Goal: Task Accomplishment & Management: Complete application form

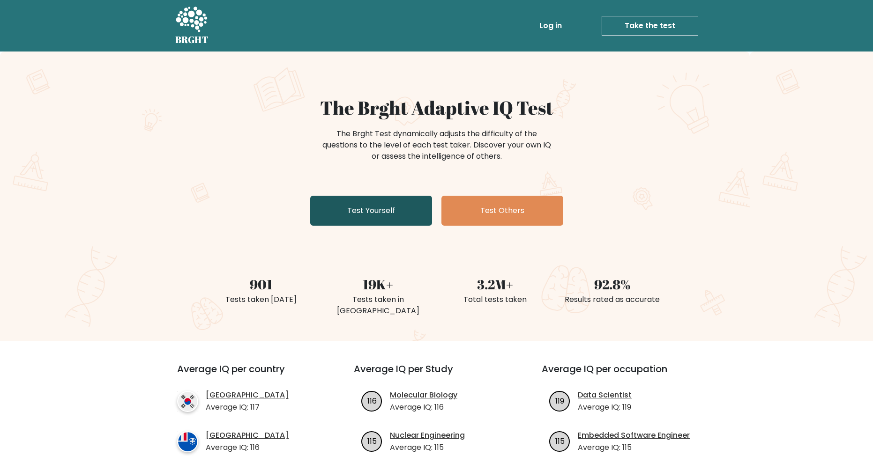
click at [362, 215] on link "Test Yourself" at bounding box center [371, 211] width 122 height 30
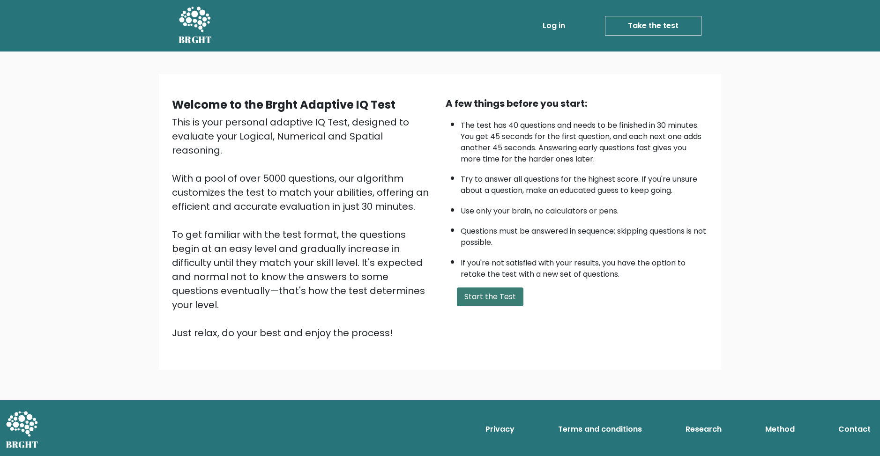
click at [480, 294] on button "Start the Test" at bounding box center [490, 297] width 67 height 19
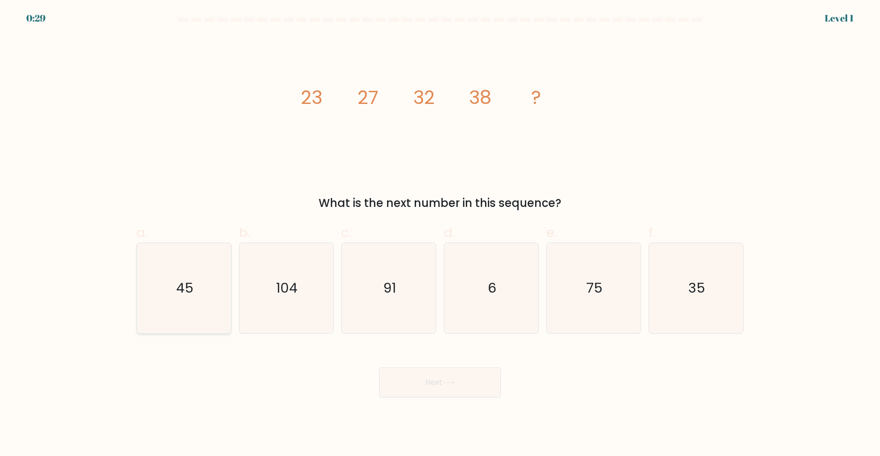
click at [200, 296] on icon "45" at bounding box center [184, 288] width 90 height 90
click at [440, 234] on input "a. 45" at bounding box center [440, 231] width 0 height 6
radio input "true"
click at [434, 392] on button "Next" at bounding box center [440, 383] width 122 height 30
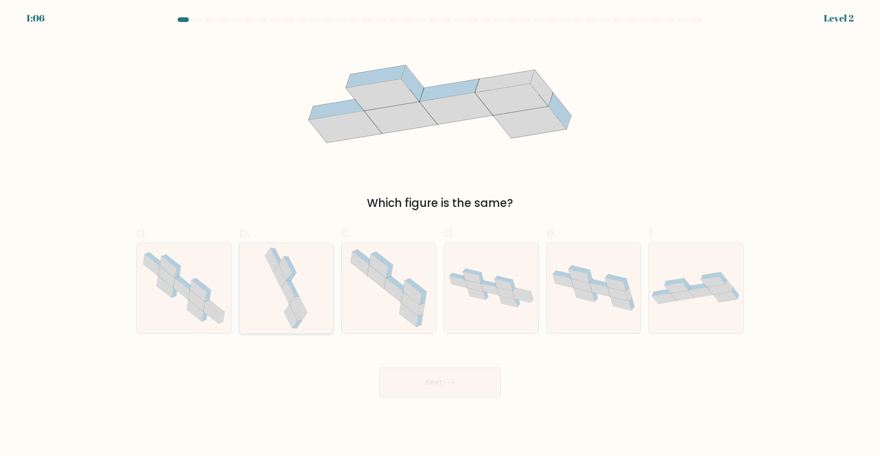
click at [303, 299] on icon at bounding box center [285, 288] width 47 height 90
click at [440, 234] on input "b." at bounding box center [440, 231] width 0 height 6
radio input "true"
click at [445, 372] on button "Next" at bounding box center [440, 383] width 122 height 30
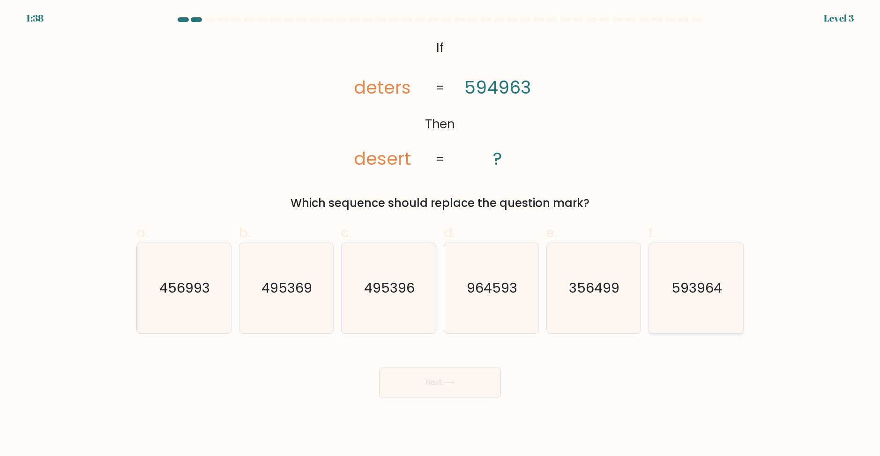
click at [718, 297] on text "593964" at bounding box center [697, 288] width 51 height 19
click at [440, 234] on input "f. 593964" at bounding box center [440, 231] width 0 height 6
radio input "true"
click at [482, 381] on button "Next" at bounding box center [440, 383] width 122 height 30
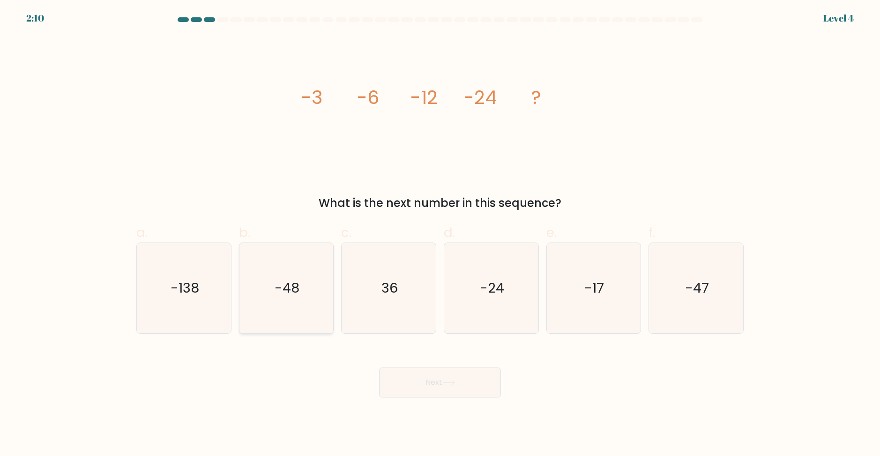
click at [283, 299] on icon "-48" at bounding box center [286, 288] width 90 height 90
click at [440, 234] on input "b. -48" at bounding box center [440, 231] width 0 height 6
radio input "true"
click at [426, 387] on button "Next" at bounding box center [440, 383] width 122 height 30
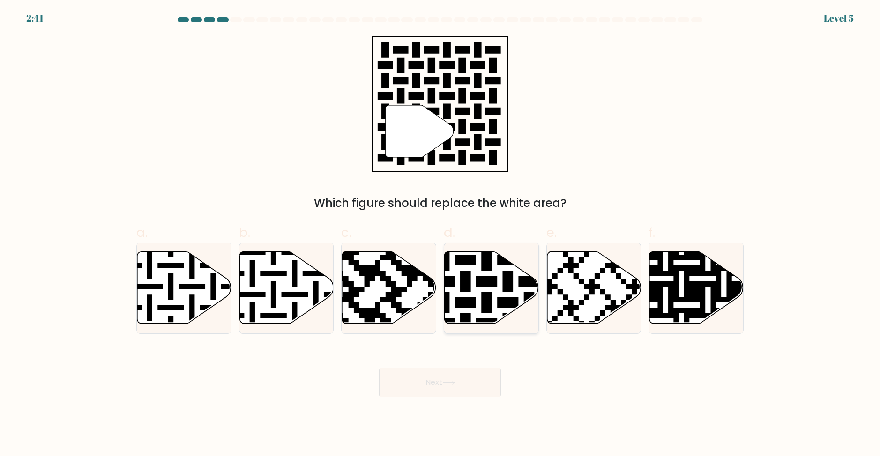
click at [491, 286] on icon at bounding box center [518, 249] width 170 height 170
click at [440, 234] on input "d." at bounding box center [440, 231] width 0 height 6
radio input "true"
click at [462, 382] on button "Next" at bounding box center [440, 383] width 122 height 30
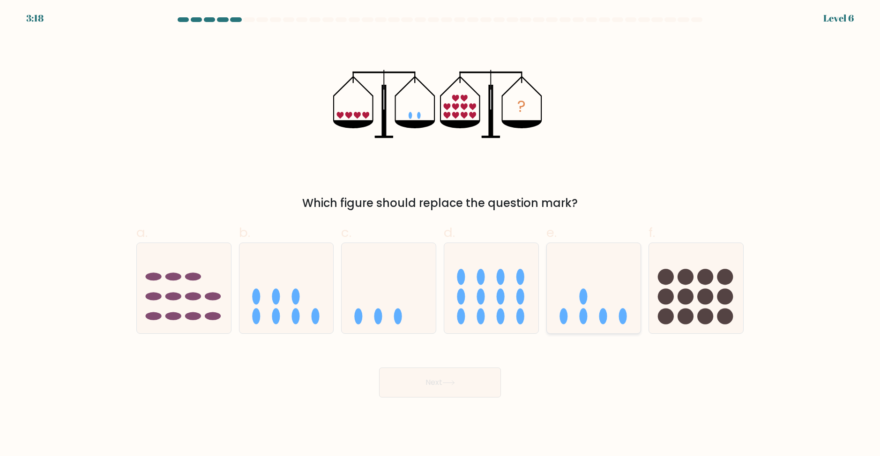
click at [577, 296] on icon at bounding box center [594, 288] width 94 height 78
click at [440, 234] on input "e." at bounding box center [440, 231] width 0 height 6
radio input "true"
click at [445, 367] on div "Next" at bounding box center [440, 371] width 618 height 52
click at [420, 377] on button "Next" at bounding box center [440, 383] width 122 height 30
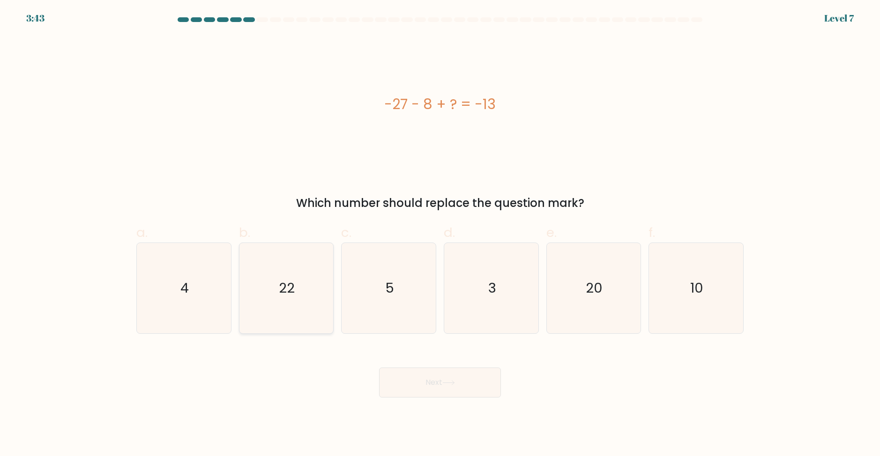
click at [307, 279] on icon "22" at bounding box center [286, 288] width 90 height 90
click at [440, 234] on input "b. 22" at bounding box center [440, 231] width 0 height 6
radio input "true"
click at [465, 390] on button "Next" at bounding box center [440, 383] width 122 height 30
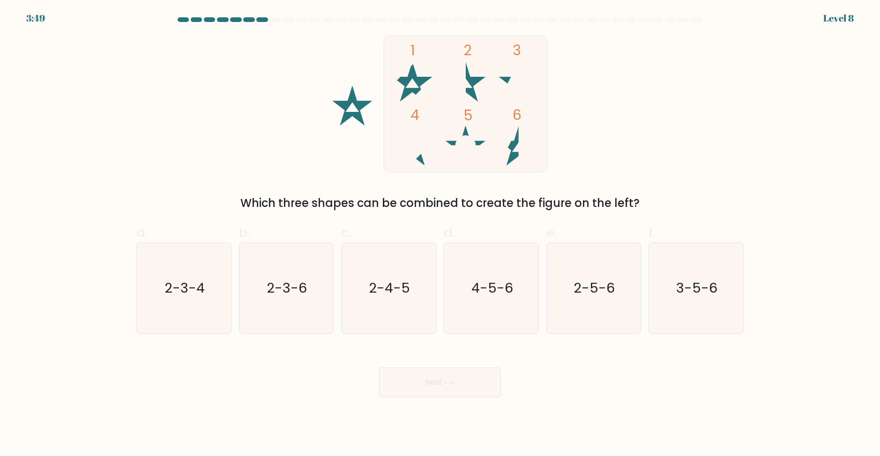
drag, startPoint x: 314, startPoint y: 304, endPoint x: 391, endPoint y: 348, distance: 88.4
click at [315, 304] on icon "2-3-6" at bounding box center [286, 288] width 90 height 90
click at [440, 234] on input "b. 2-3-6" at bounding box center [440, 231] width 0 height 6
radio input "true"
drag, startPoint x: 436, startPoint y: 386, endPoint x: 417, endPoint y: 379, distance: 20.4
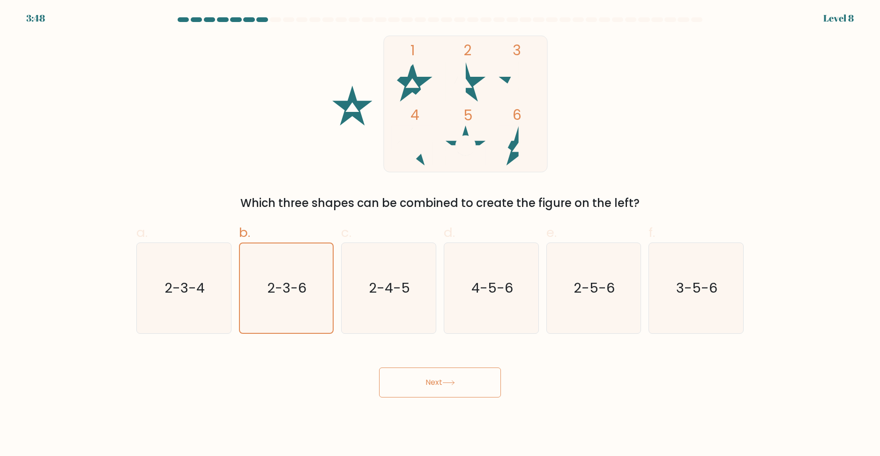
click at [437, 386] on button "Next" at bounding box center [440, 383] width 122 height 30
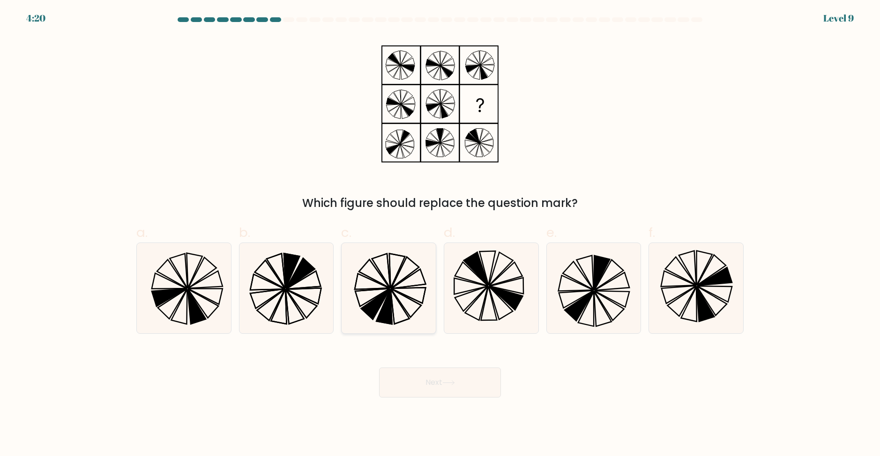
click at [379, 302] on icon at bounding box center [375, 304] width 29 height 30
click at [440, 234] on input "c." at bounding box center [440, 231] width 0 height 6
radio input "true"
click at [414, 397] on button "Next" at bounding box center [440, 383] width 122 height 30
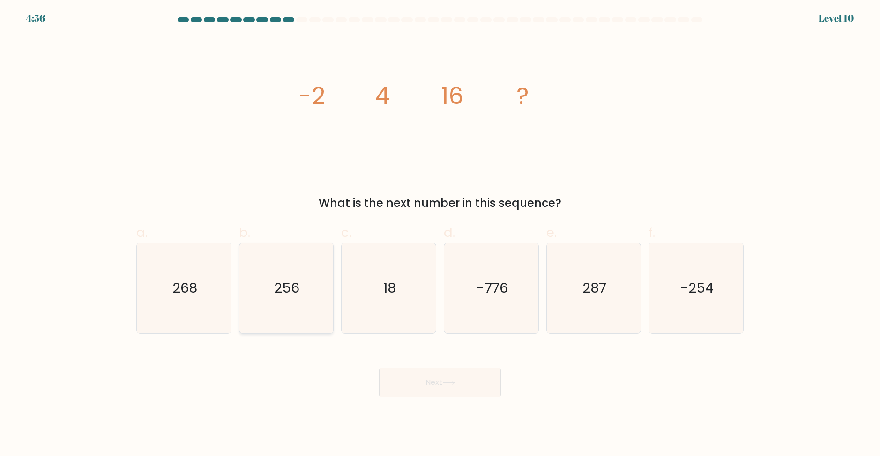
click at [295, 298] on icon "256" at bounding box center [286, 288] width 90 height 90
click at [440, 234] on input "b. 256" at bounding box center [440, 231] width 0 height 6
radio input "true"
click at [419, 384] on button "Next" at bounding box center [440, 383] width 122 height 30
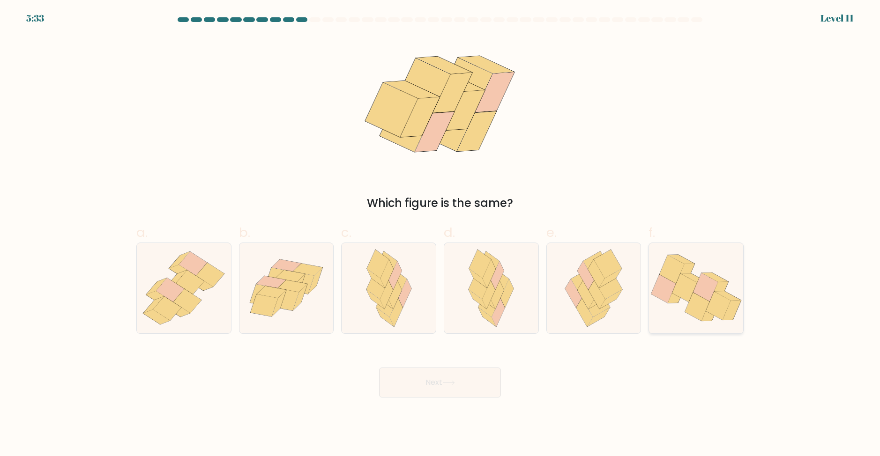
click at [674, 278] on icon at bounding box center [671, 269] width 25 height 28
click at [440, 234] on input "f." at bounding box center [440, 231] width 0 height 6
radio input "true"
click at [483, 378] on button "Next" at bounding box center [440, 383] width 122 height 30
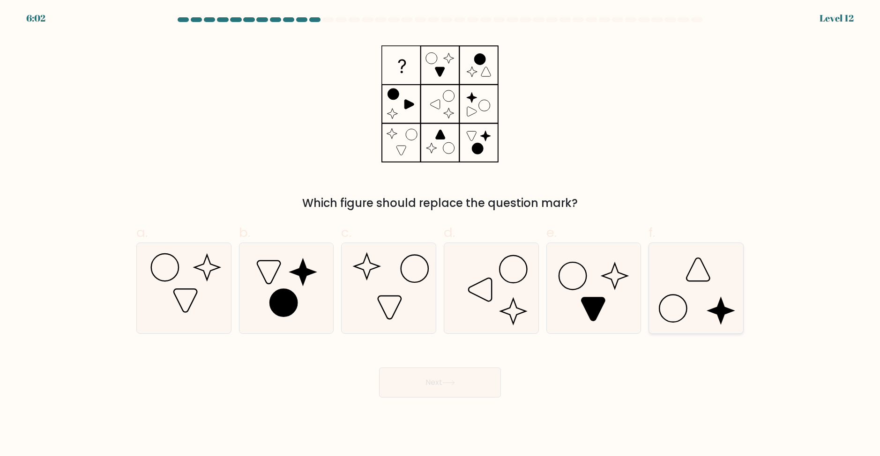
click at [682, 311] on icon at bounding box center [696, 288] width 90 height 90
click at [440, 234] on input "f." at bounding box center [440, 231] width 0 height 6
radio input "true"
click at [430, 383] on button "Next" at bounding box center [440, 383] width 122 height 30
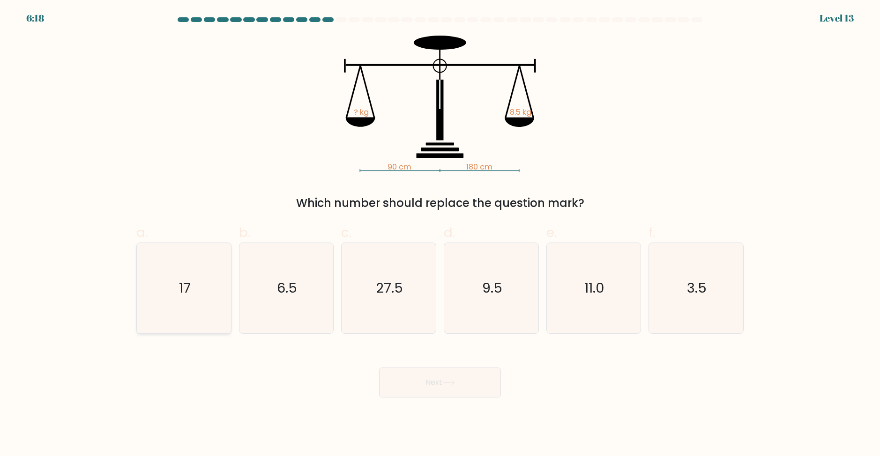
click at [169, 310] on icon "17" at bounding box center [184, 288] width 90 height 90
click at [440, 234] on input "a. 17" at bounding box center [440, 231] width 0 height 6
radio input "true"
click at [441, 393] on button "Next" at bounding box center [440, 383] width 122 height 30
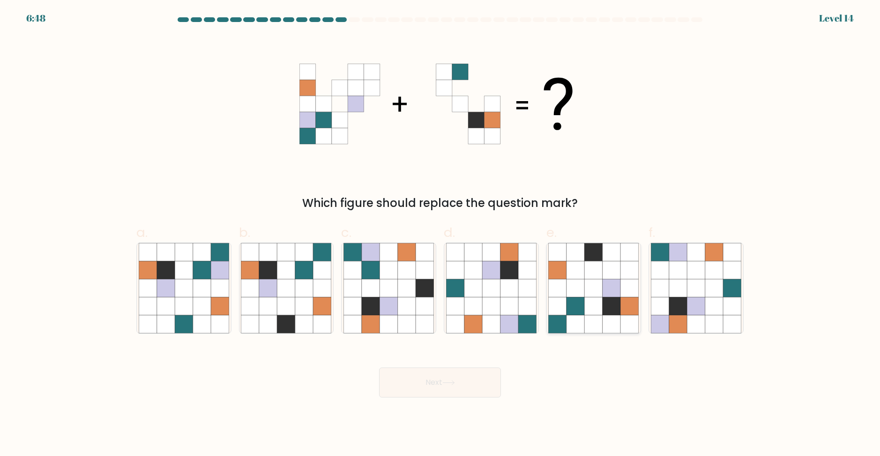
click at [591, 311] on icon at bounding box center [593, 306] width 18 height 18
click at [440, 234] on input "e." at bounding box center [440, 231] width 0 height 6
radio input "true"
click at [485, 392] on button "Next" at bounding box center [440, 383] width 122 height 30
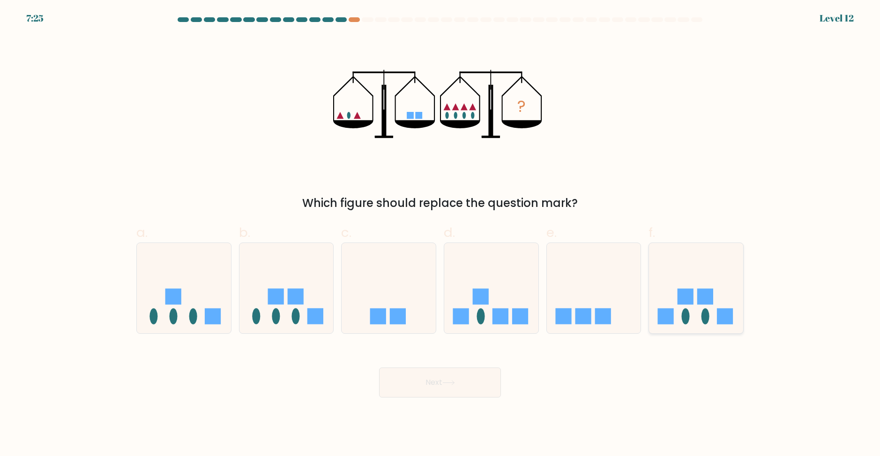
click at [675, 296] on icon at bounding box center [696, 288] width 94 height 78
click at [440, 234] on input "f." at bounding box center [440, 231] width 0 height 6
radio input "true"
click at [459, 380] on button "Next" at bounding box center [440, 383] width 122 height 30
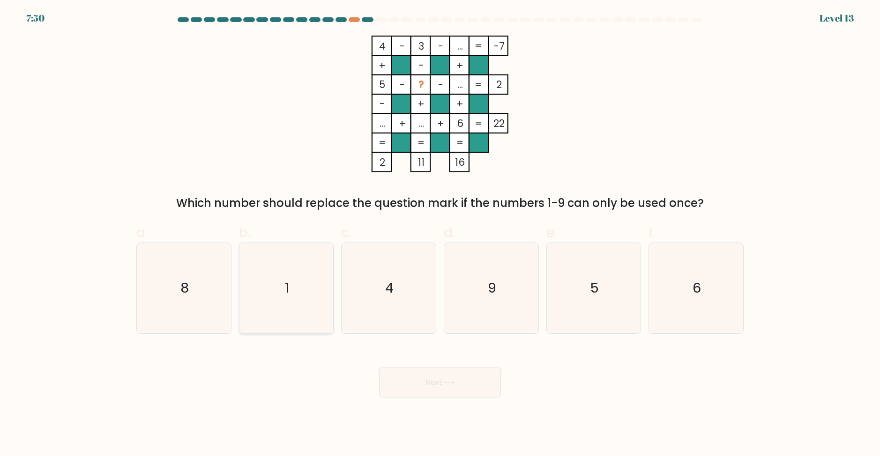
click at [281, 290] on icon "1" at bounding box center [286, 288] width 90 height 90
click at [440, 234] on input "b. 1" at bounding box center [440, 231] width 0 height 6
radio input "true"
click at [439, 380] on button "Next" at bounding box center [440, 383] width 122 height 30
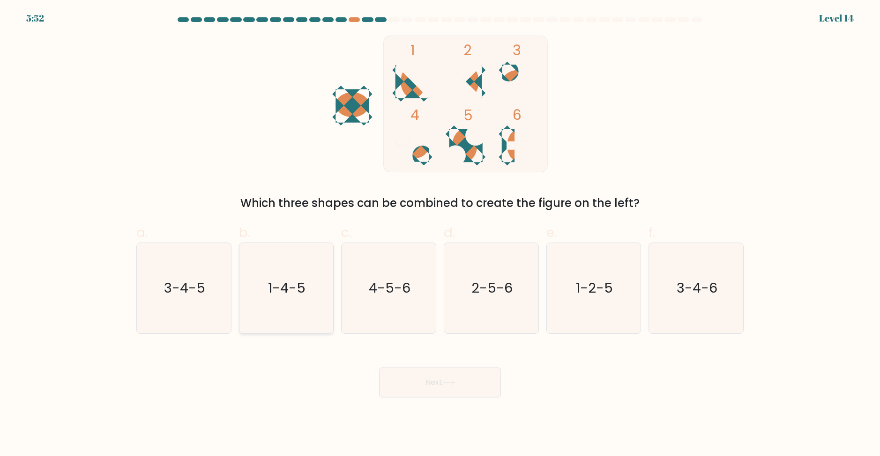
click at [316, 273] on icon "1-4-5" at bounding box center [286, 288] width 90 height 90
click at [440, 234] on input "b. 1-4-5" at bounding box center [440, 231] width 0 height 6
radio input "true"
click at [439, 396] on button "Next" at bounding box center [440, 383] width 122 height 30
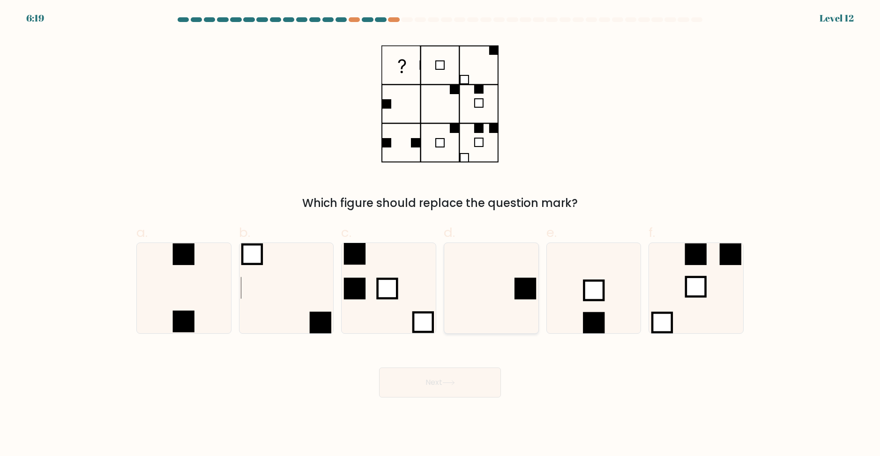
click at [526, 291] on rect at bounding box center [525, 289] width 22 height 22
click at [440, 234] on input "d." at bounding box center [440, 231] width 0 height 6
radio input "true"
click at [445, 388] on button "Next" at bounding box center [440, 383] width 122 height 30
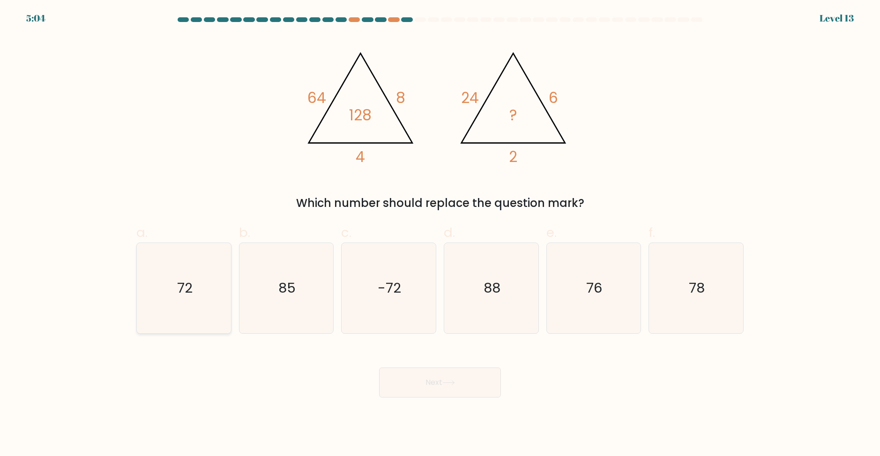
click at [187, 303] on icon "72" at bounding box center [184, 288] width 90 height 90
click at [440, 234] on input "a. 72" at bounding box center [440, 231] width 0 height 6
radio input "true"
click at [477, 382] on button "Next" at bounding box center [440, 383] width 122 height 30
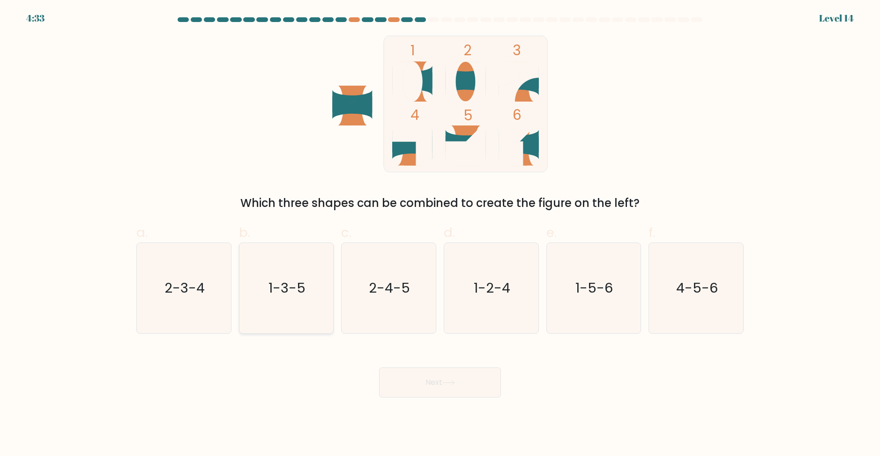
click at [327, 288] on icon "1-3-5" at bounding box center [286, 288] width 90 height 90
click at [440, 234] on input "b. 1-3-5" at bounding box center [440, 231] width 0 height 6
radio input "true"
click at [450, 395] on button "Next" at bounding box center [440, 383] width 122 height 30
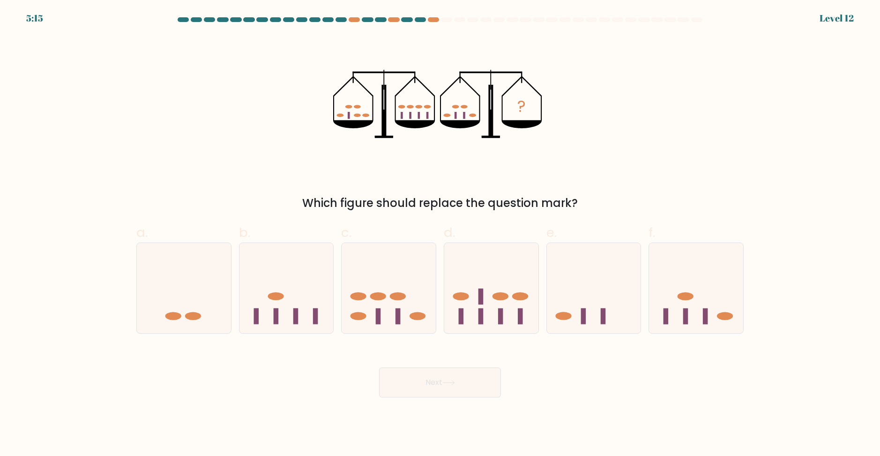
click at [431, 16] on div "5:15 Level 12" at bounding box center [440, 12] width 880 height 25
click at [486, 264] on icon at bounding box center [491, 288] width 94 height 78
click at [440, 234] on input "d." at bounding box center [440, 231] width 0 height 6
radio input "true"
click at [459, 370] on button "Next" at bounding box center [440, 383] width 122 height 30
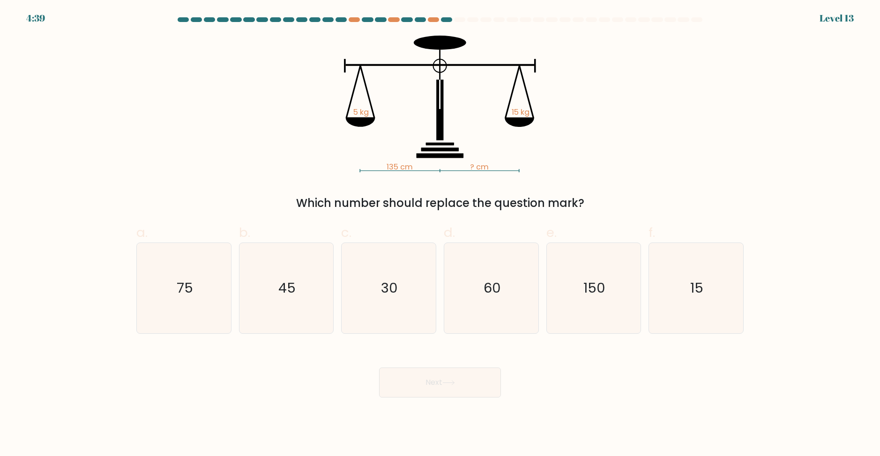
click at [444, 375] on button "Next" at bounding box center [440, 383] width 122 height 30
click at [311, 180] on div "135 cm ? cm 5 kg 15 kg Which number should replace the question mark?" at bounding box center [440, 124] width 618 height 176
click at [291, 311] on icon "45" at bounding box center [286, 288] width 90 height 90
click at [440, 234] on input "b. 45" at bounding box center [440, 231] width 0 height 6
radio input "true"
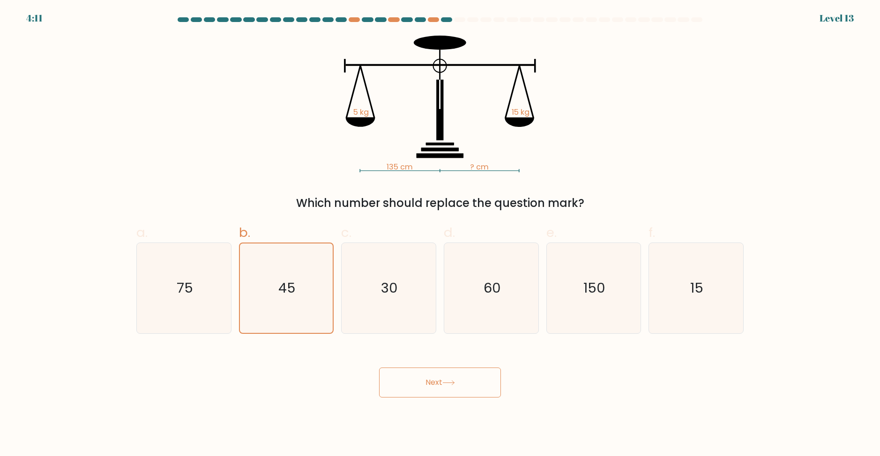
click at [447, 412] on body "4:11 Level 13" at bounding box center [440, 228] width 880 height 456
click at [433, 388] on button "Next" at bounding box center [440, 383] width 122 height 30
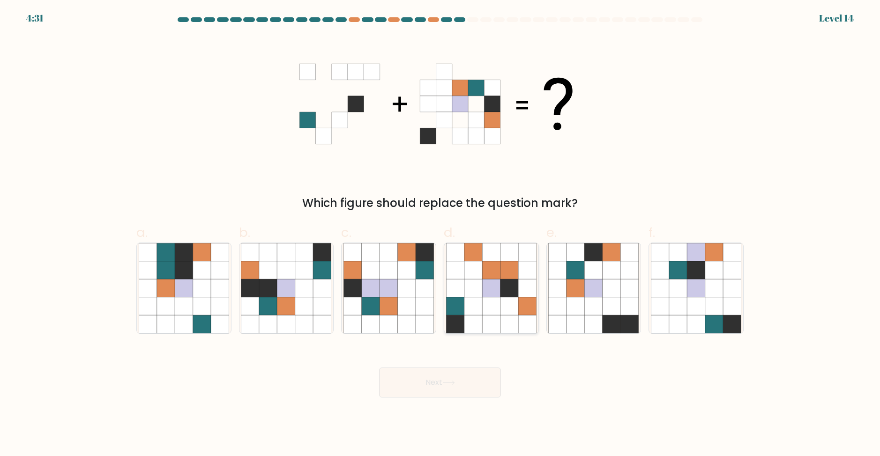
click at [494, 267] on icon at bounding box center [491, 270] width 18 height 18
click at [440, 234] on input "d." at bounding box center [440, 231] width 0 height 6
radio input "true"
click at [321, 279] on icon at bounding box center [322, 270] width 18 height 18
click at [440, 234] on input "b." at bounding box center [440, 231] width 0 height 6
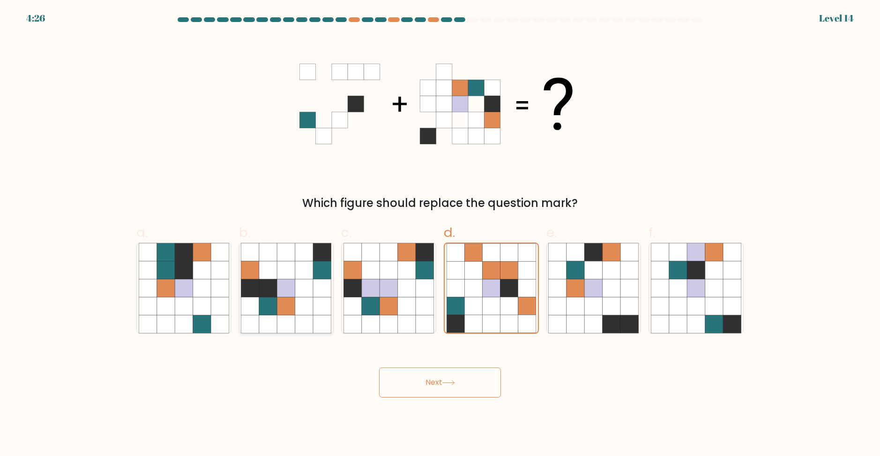
radio input "true"
click at [477, 381] on button "Next" at bounding box center [440, 383] width 122 height 30
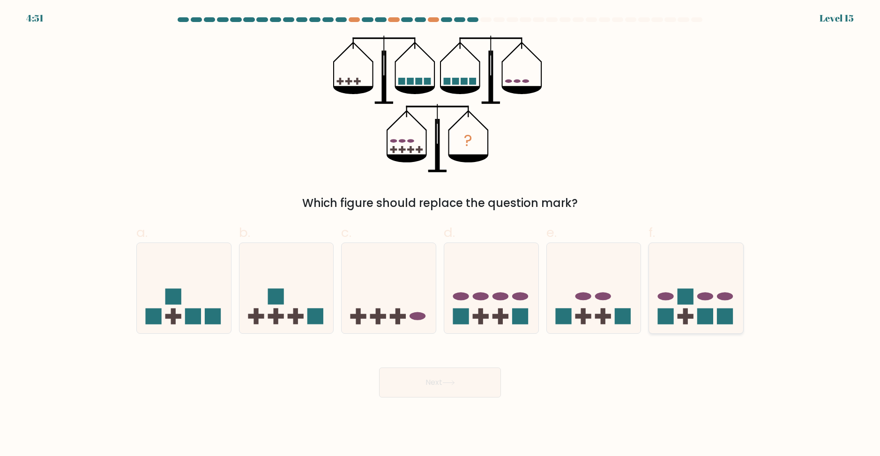
click at [701, 298] on ellipse at bounding box center [705, 296] width 16 height 8
click at [440, 234] on input "f." at bounding box center [440, 231] width 0 height 6
radio input "true"
click at [465, 390] on button "Next" at bounding box center [440, 383] width 122 height 30
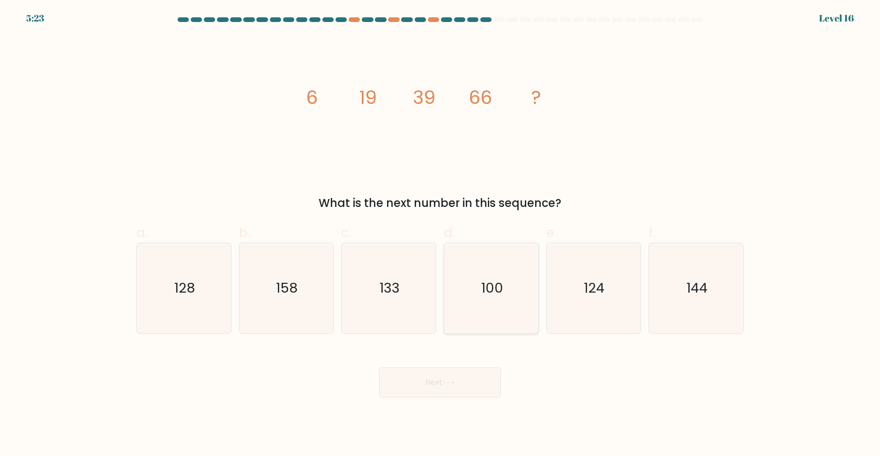
click at [502, 273] on icon "100" at bounding box center [491, 288] width 90 height 90
click at [440, 234] on input "d. 100" at bounding box center [440, 231] width 0 height 6
radio input "true"
click at [455, 380] on icon at bounding box center [448, 382] width 13 height 5
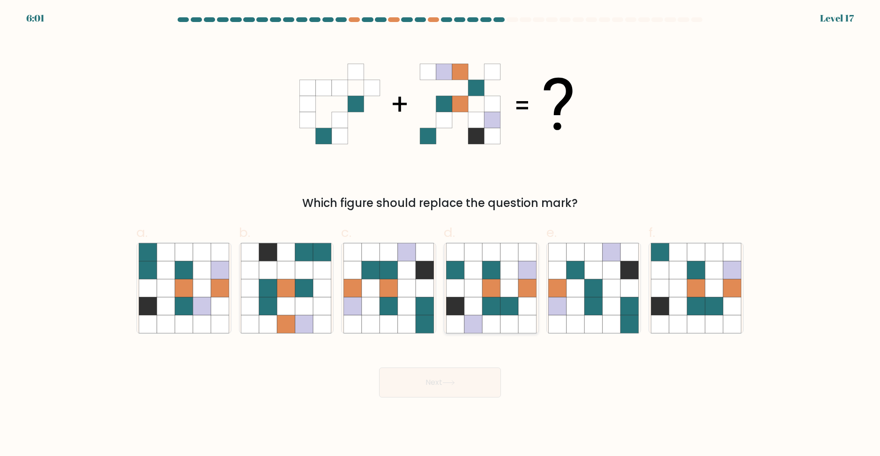
click at [496, 311] on icon at bounding box center [491, 306] width 18 height 18
click at [440, 234] on input "d." at bounding box center [440, 231] width 0 height 6
radio input "true"
click at [455, 390] on button "Next" at bounding box center [440, 383] width 122 height 30
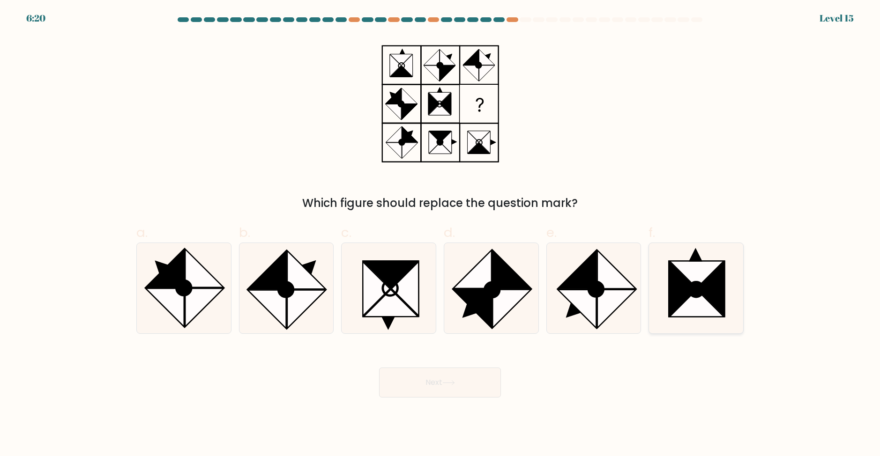
click at [686, 275] on icon at bounding box center [696, 274] width 54 height 27
click at [440, 234] on input "f." at bounding box center [440, 231] width 0 height 6
radio input "true"
click at [440, 383] on button "Next" at bounding box center [440, 383] width 122 height 30
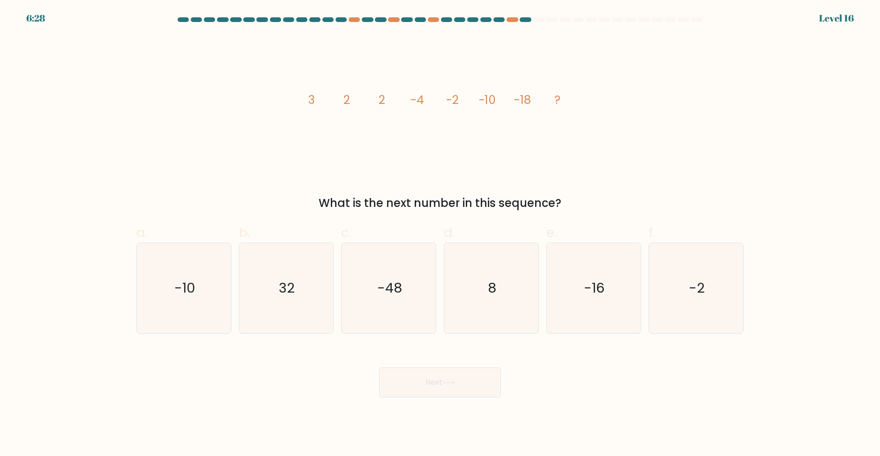
drag, startPoint x: 538, startPoint y: 86, endPoint x: 558, endPoint y: 106, distance: 28.8
drag, startPoint x: 558, startPoint y: 106, endPoint x: 187, endPoint y: 318, distance: 426.8
click at [185, 315] on icon "-10" at bounding box center [184, 288] width 90 height 90
click at [440, 234] on input "a. -10" at bounding box center [440, 231] width 0 height 6
radio input "true"
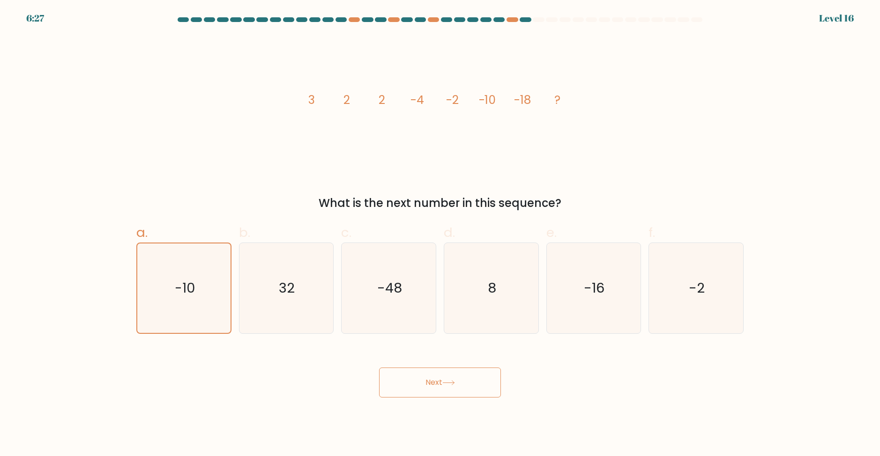
click at [450, 383] on icon at bounding box center [448, 382] width 13 height 5
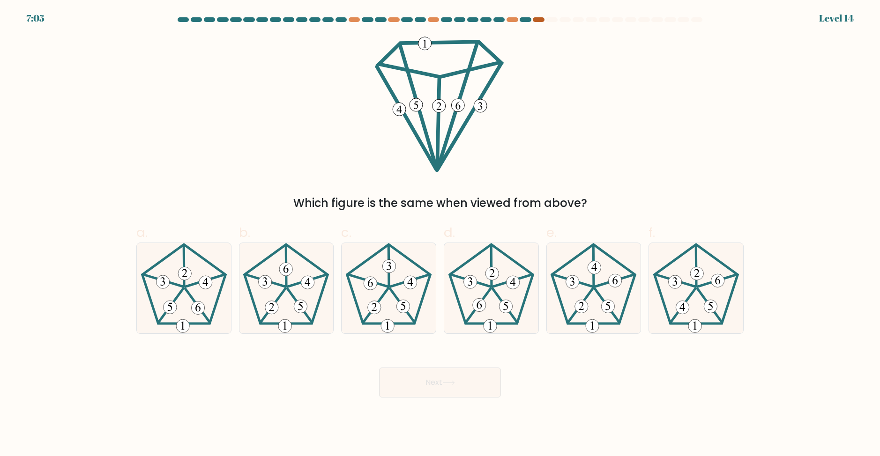
click at [536, 20] on div at bounding box center [537, 19] width 11 height 5
click at [488, 295] on icon at bounding box center [491, 288] width 90 height 90
click at [440, 234] on input "d." at bounding box center [440, 231] width 0 height 6
radio input "true"
drag, startPoint x: 451, startPoint y: 386, endPoint x: 447, endPoint y: 381, distance: 6.5
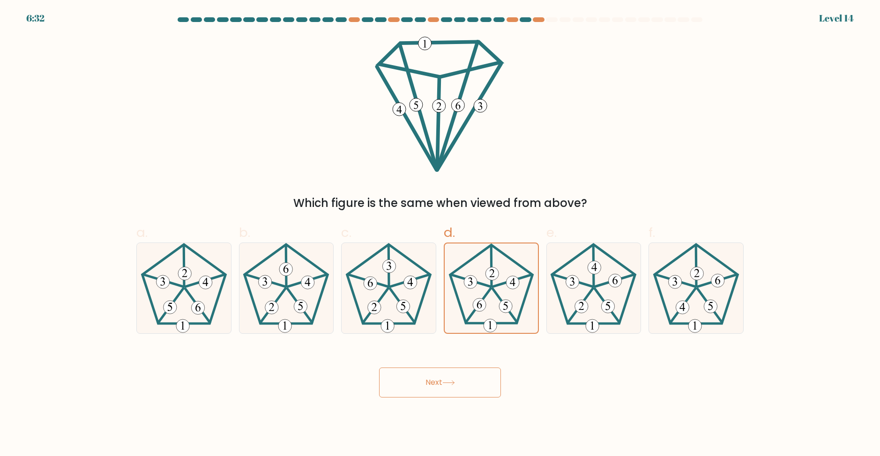
click at [449, 383] on button "Next" at bounding box center [440, 383] width 122 height 30
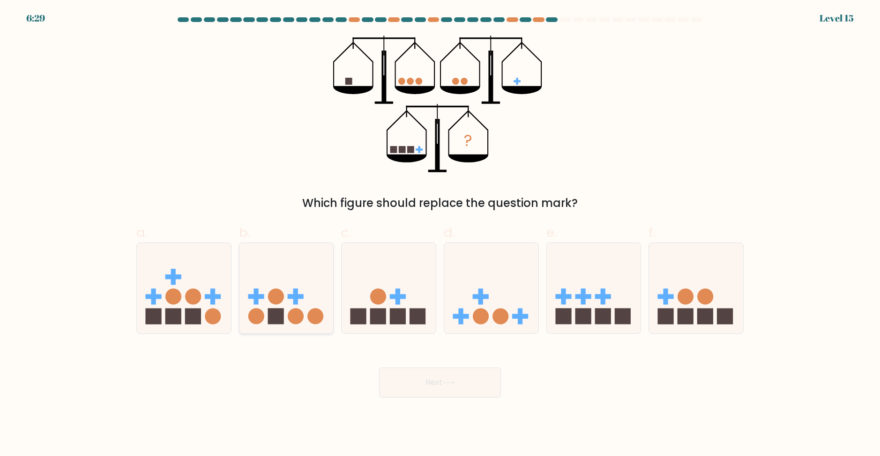
click at [303, 315] on circle at bounding box center [296, 317] width 16 height 16
click at [440, 234] on input "b." at bounding box center [440, 231] width 0 height 6
radio input "true"
drag, startPoint x: 466, startPoint y: 389, endPoint x: 346, endPoint y: 328, distance: 133.8
click at [465, 389] on button "Next" at bounding box center [440, 383] width 122 height 30
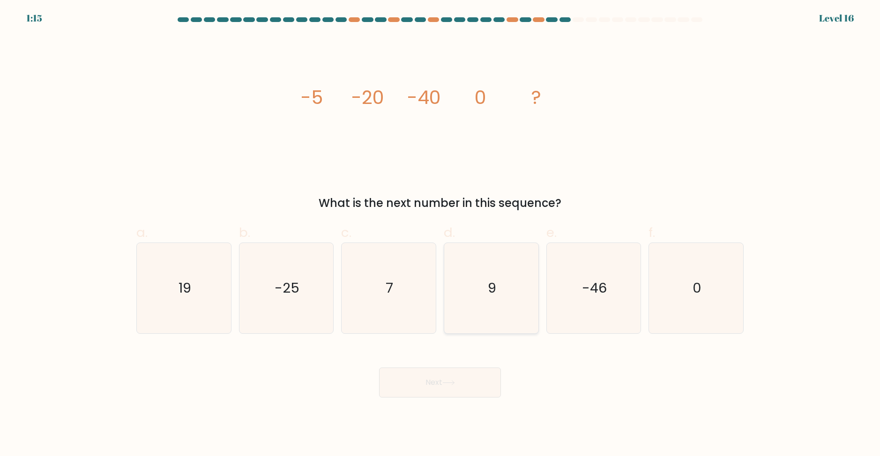
click at [496, 293] on icon "9" at bounding box center [491, 288] width 90 height 90
click at [440, 234] on input "d. 9" at bounding box center [440, 231] width 0 height 6
radio input "true"
click at [462, 392] on button "Next" at bounding box center [440, 383] width 122 height 30
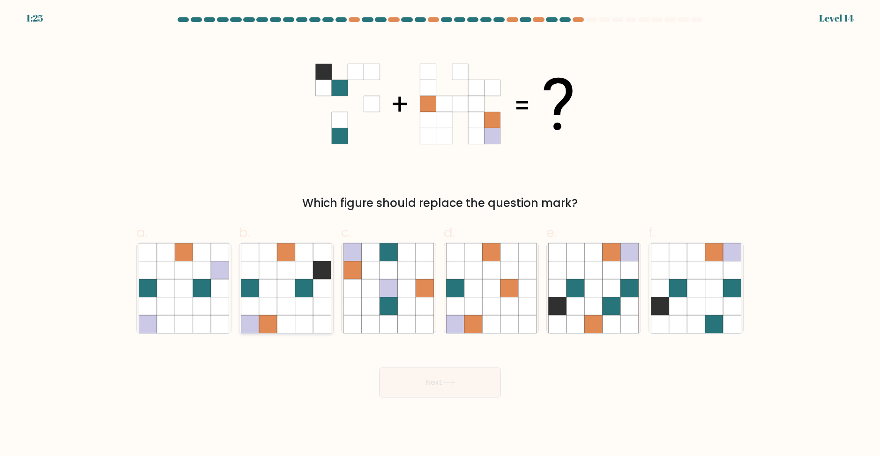
click at [325, 284] on icon at bounding box center [322, 288] width 18 height 18
click at [440, 234] on input "b." at bounding box center [440, 231] width 0 height 6
radio input "true"
click at [420, 374] on button "Next" at bounding box center [440, 383] width 122 height 30
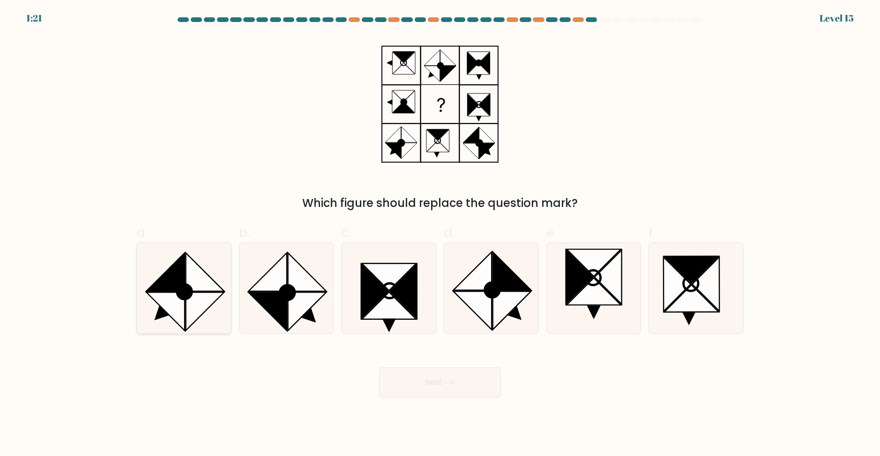
click at [180, 283] on icon at bounding box center [165, 272] width 38 height 38
click at [440, 234] on input "a." at bounding box center [440, 231] width 0 height 6
radio input "true"
click at [412, 396] on button "Next" at bounding box center [440, 383] width 122 height 30
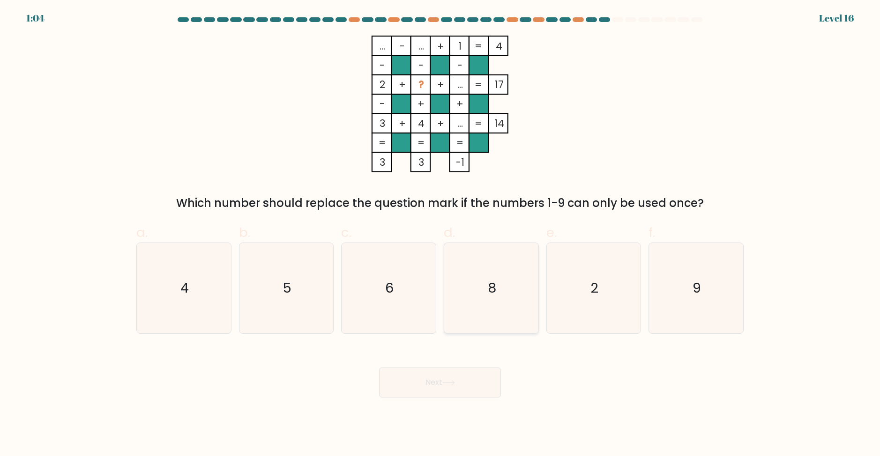
click at [503, 285] on icon "8" at bounding box center [491, 288] width 90 height 90
click at [440, 234] on input "d. 8" at bounding box center [440, 231] width 0 height 6
radio input "true"
click at [413, 302] on icon "6" at bounding box center [388, 288] width 90 height 90
click at [440, 234] on input "c. 6" at bounding box center [440, 231] width 0 height 6
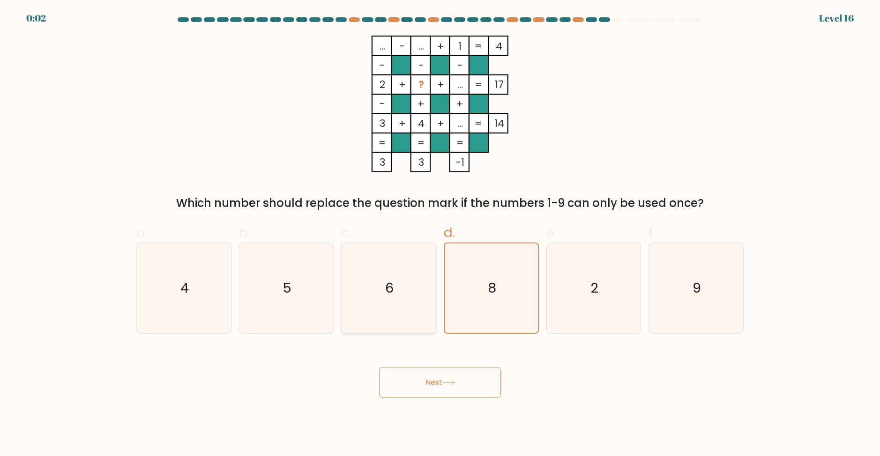
radio input "true"
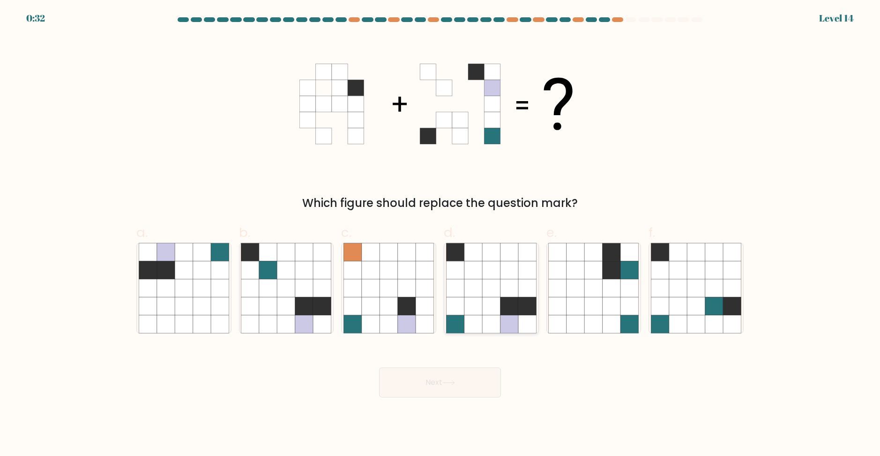
click at [505, 301] on icon at bounding box center [509, 306] width 18 height 18
click at [440, 234] on input "d." at bounding box center [440, 231] width 0 height 6
radio input "true"
click at [468, 387] on button "Next" at bounding box center [440, 383] width 122 height 30
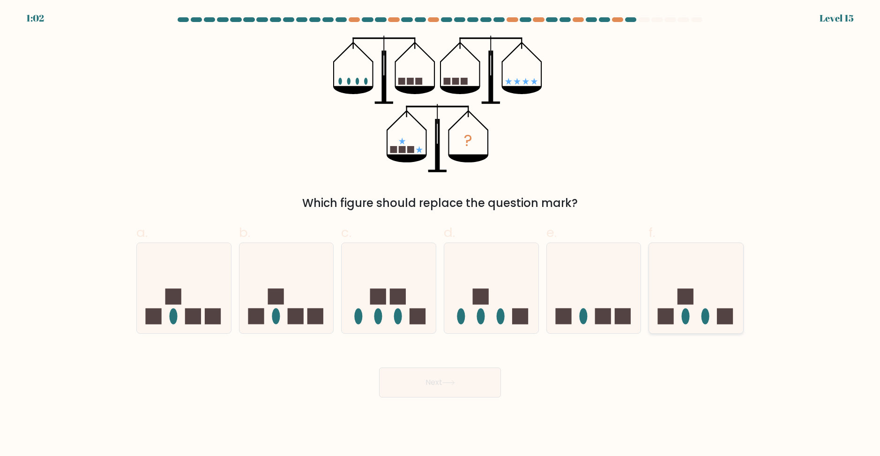
click at [696, 319] on icon at bounding box center [696, 288] width 94 height 78
click at [440, 234] on input "f." at bounding box center [440, 231] width 0 height 6
radio input "true"
click at [469, 390] on button "Next" at bounding box center [440, 383] width 122 height 30
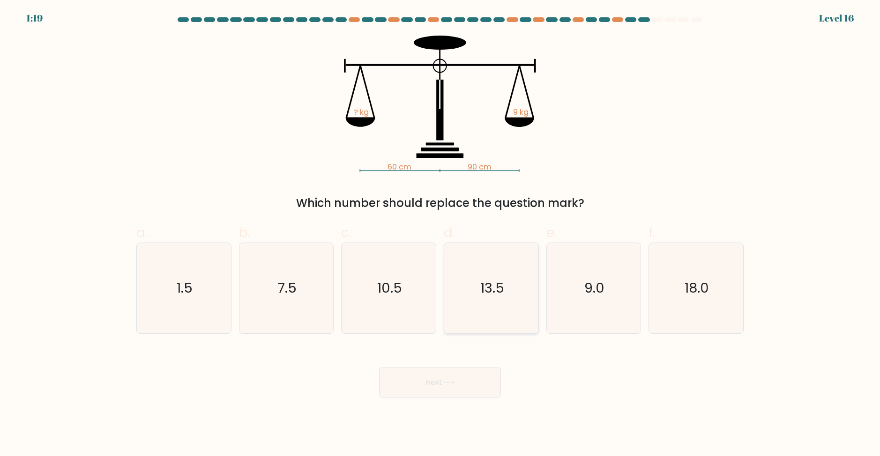
click at [501, 308] on icon "13.5" at bounding box center [491, 288] width 90 height 90
click at [440, 234] on input "d. 13.5" at bounding box center [440, 231] width 0 height 6
radio input "true"
click at [459, 366] on div "Next" at bounding box center [440, 371] width 618 height 52
click at [440, 385] on button "Next" at bounding box center [440, 383] width 122 height 30
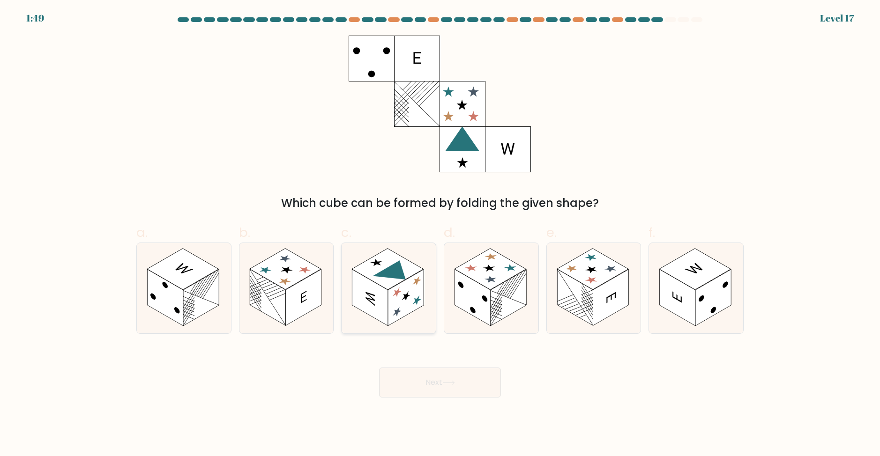
click at [407, 305] on rect at bounding box center [406, 297] width 36 height 57
click at [440, 234] on input "c." at bounding box center [440, 231] width 0 height 6
radio input "true"
click at [427, 386] on button "Next" at bounding box center [440, 383] width 122 height 30
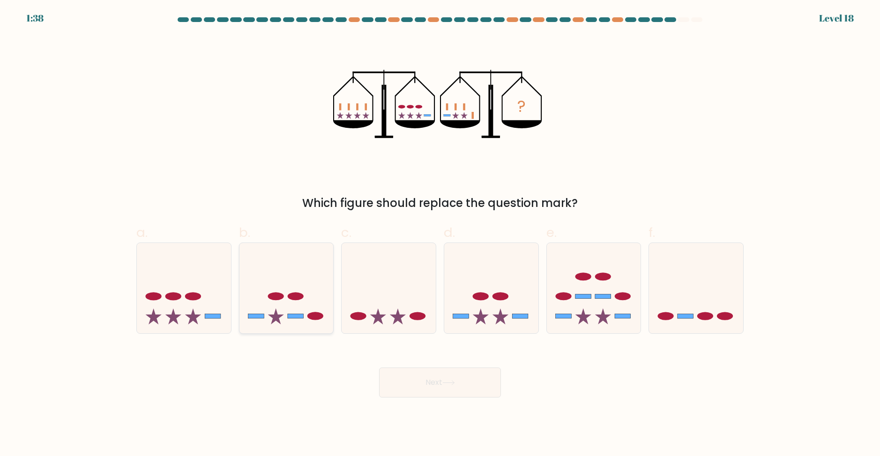
click at [296, 312] on icon at bounding box center [286, 288] width 94 height 78
click at [440, 234] on input "b." at bounding box center [440, 231] width 0 height 6
radio input "true"
click at [416, 381] on button "Next" at bounding box center [440, 383] width 122 height 30
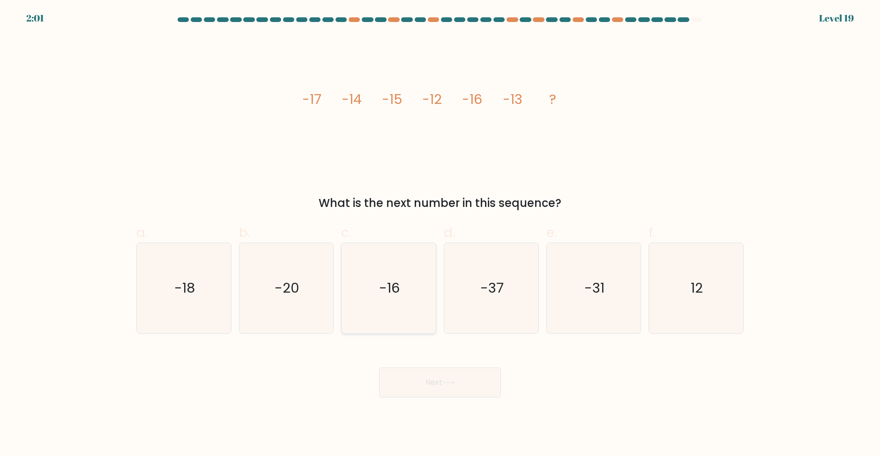
click at [399, 282] on text "-16" at bounding box center [389, 288] width 21 height 19
click at [440, 234] on input "c. -16" at bounding box center [440, 231] width 0 height 6
radio input "true"
click at [417, 374] on button "Next" at bounding box center [440, 383] width 122 height 30
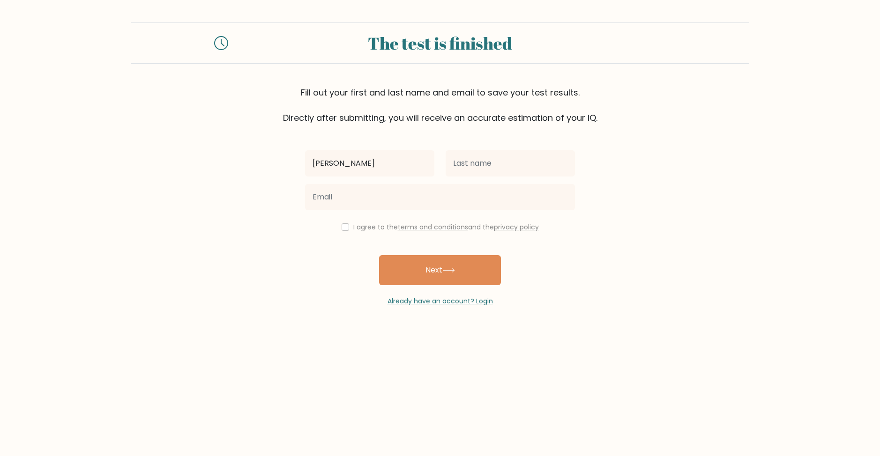
type input "[PERSON_NAME]"
type input "ros"
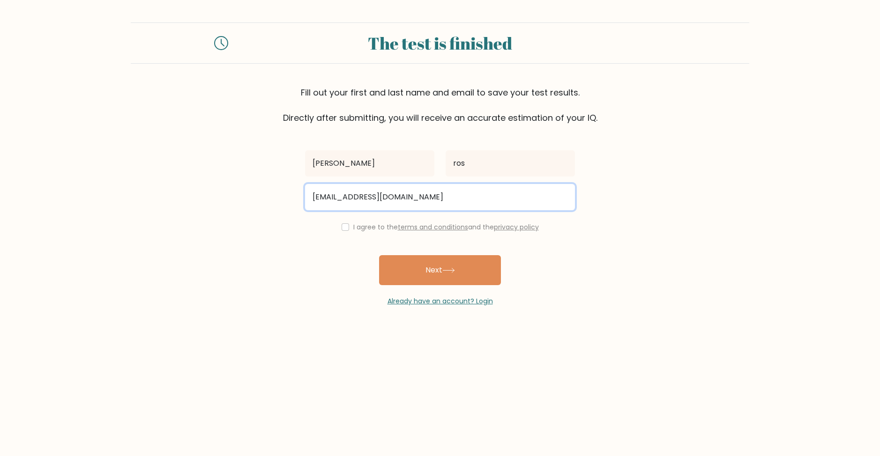
type input "krisroscontact@gmail.com"
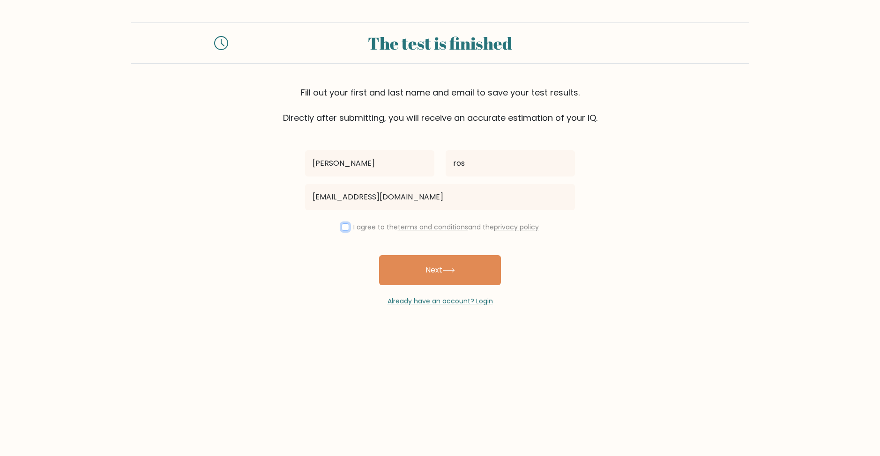
click at [345, 224] on input "checkbox" at bounding box center [344, 226] width 7 height 7
checkbox input "true"
click at [403, 259] on button "Next" at bounding box center [440, 270] width 122 height 30
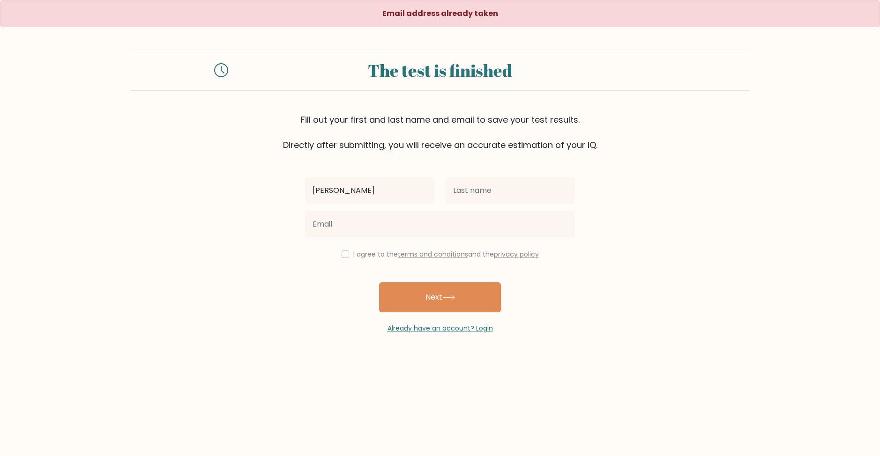
type input "[PERSON_NAME]"
type input "ros"
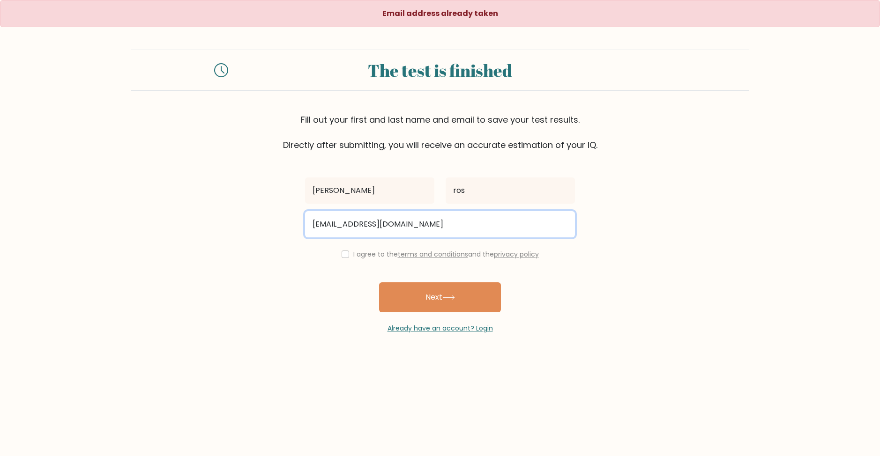
type input "[EMAIL_ADDRESS][DOMAIN_NAME]"
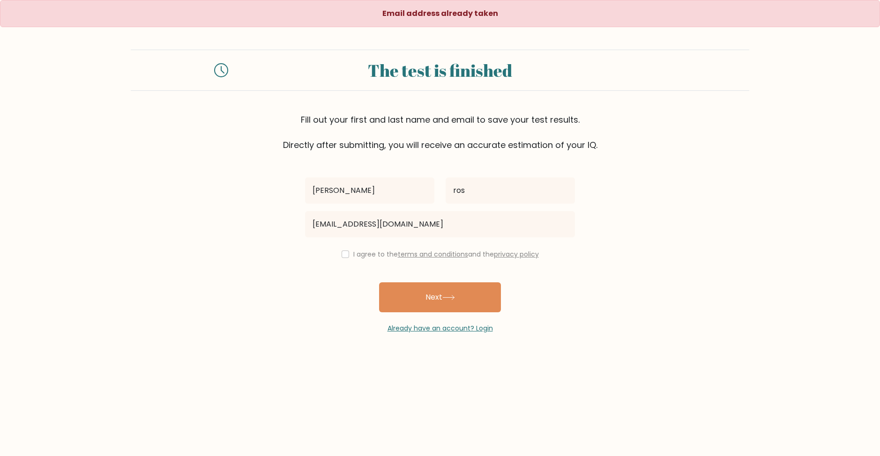
click at [344, 251] on div "I agree to the terms and conditions and the privacy policy" at bounding box center [439, 254] width 281 height 11
click at [344, 254] on input "checkbox" at bounding box center [344, 254] width 7 height 7
checkbox input "true"
click at [430, 299] on button "Next" at bounding box center [440, 297] width 122 height 30
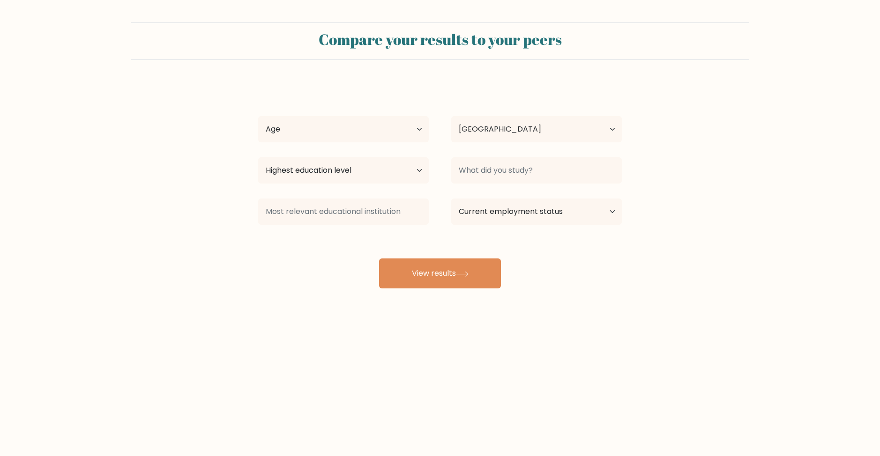
select select "PL"
click at [321, 138] on select "Age Under [DEMOGRAPHIC_DATA] [DEMOGRAPHIC_DATA] [DEMOGRAPHIC_DATA] [DEMOGRAPHIC…" at bounding box center [343, 129] width 170 height 26
select select "18_24"
click at [258, 116] on select "Age Under [DEMOGRAPHIC_DATA] [DEMOGRAPHIC_DATA] [DEMOGRAPHIC_DATA] [DEMOGRAPHIC…" at bounding box center [343, 129] width 170 height 26
click at [325, 169] on select "Highest education level No schooling Primary Lower Secondary Upper Secondary Oc…" at bounding box center [343, 170] width 170 height 26
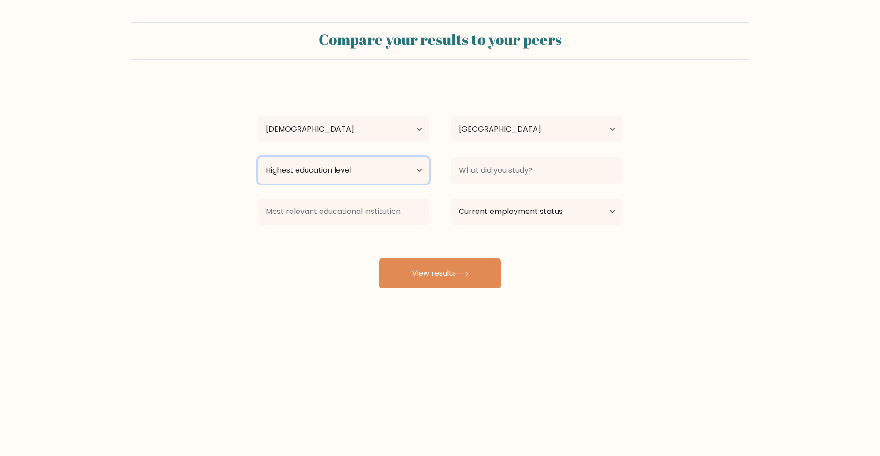
select select "upper_secondary"
click at [258, 157] on select "Highest education level No schooling Primary Lower Secondary Upper Secondary Oc…" at bounding box center [343, 170] width 170 height 26
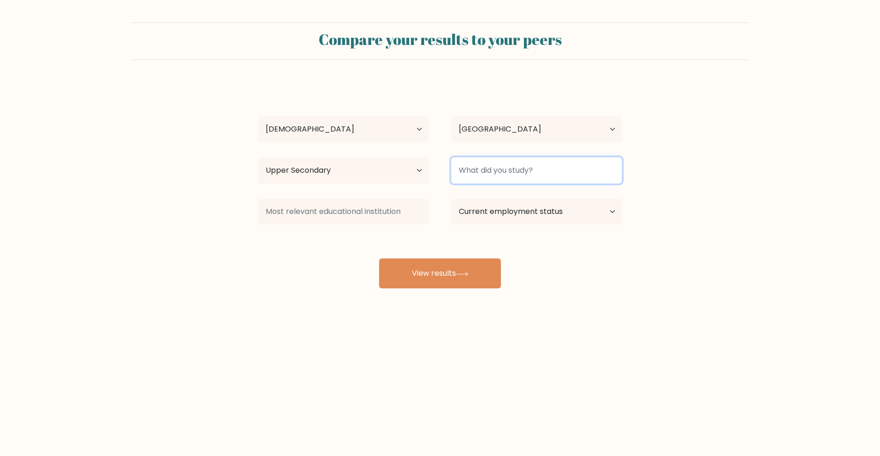
click at [467, 159] on input at bounding box center [536, 170] width 170 height 26
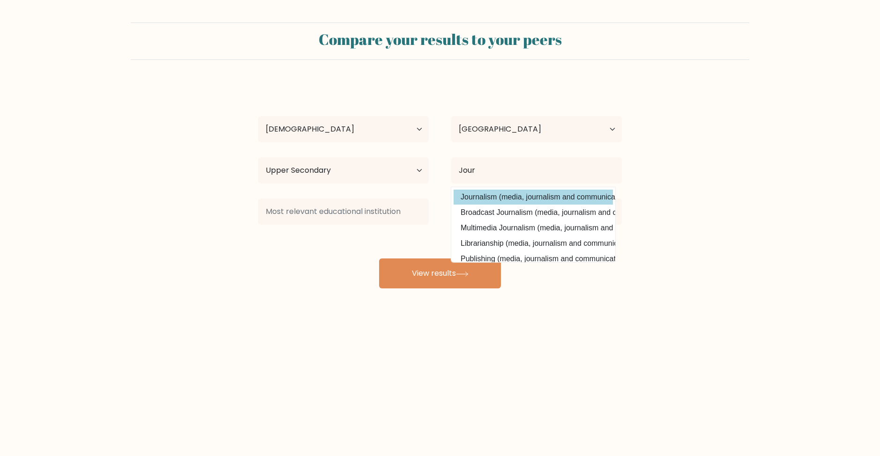
click at [489, 191] on option "Journalism (media, journalism and communications)" at bounding box center [532, 197] width 159 height 15
type input "Journalism"
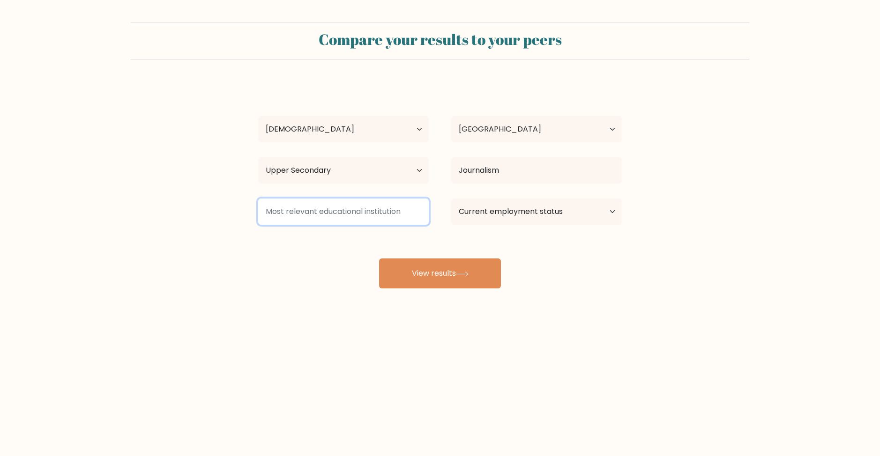
click at [392, 211] on input at bounding box center [343, 212] width 170 height 26
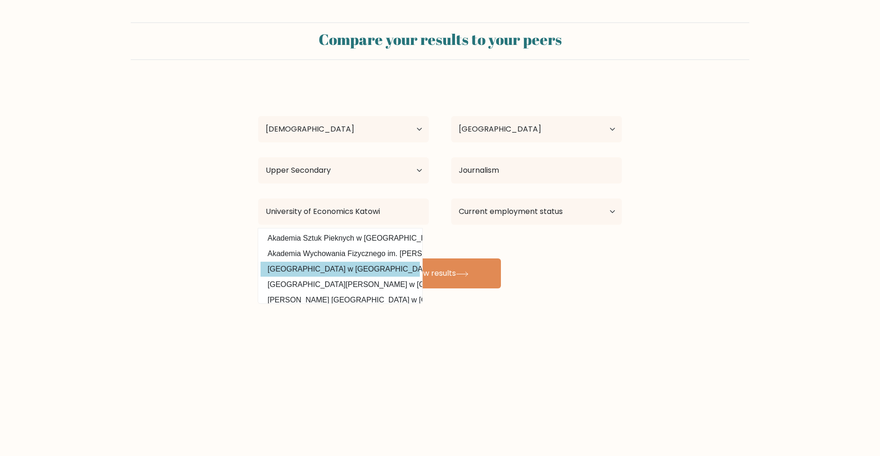
click at [387, 264] on option "[GEOGRAPHIC_DATA] w [GEOGRAPHIC_DATA] ([GEOGRAPHIC_DATA])" at bounding box center [339, 269] width 159 height 15
type input "[GEOGRAPHIC_DATA] w [GEOGRAPHIC_DATA]"
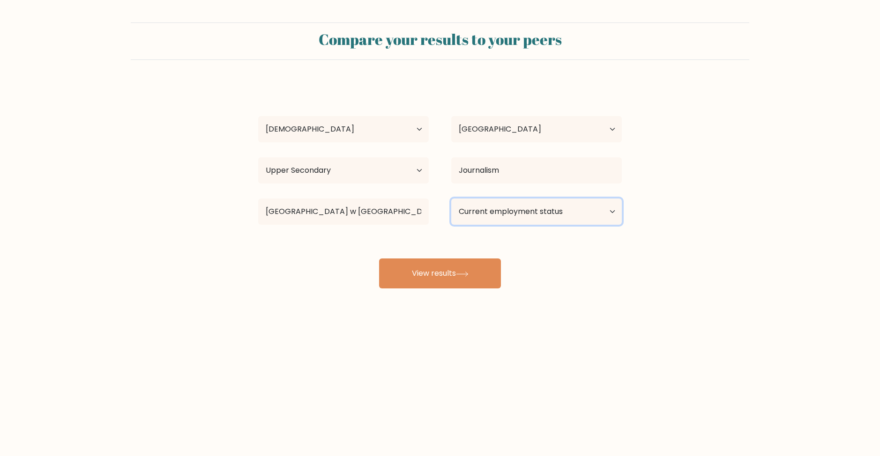
click at [490, 214] on select "Current employment status Employed Student Retired Other / prefer not to answer" at bounding box center [536, 212] width 170 height 26
select select "student"
click at [451, 199] on select "Current employment status Employed Student Retired Other / prefer not to answer" at bounding box center [536, 212] width 170 height 26
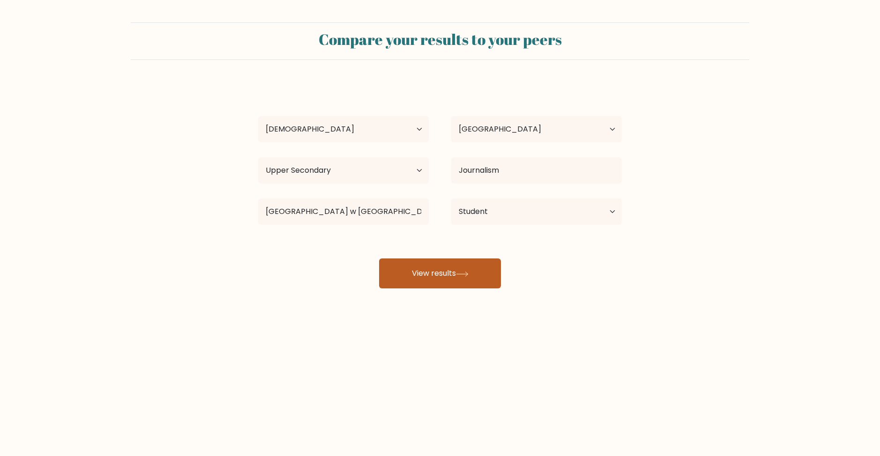
click at [475, 270] on button "View results" at bounding box center [440, 274] width 122 height 30
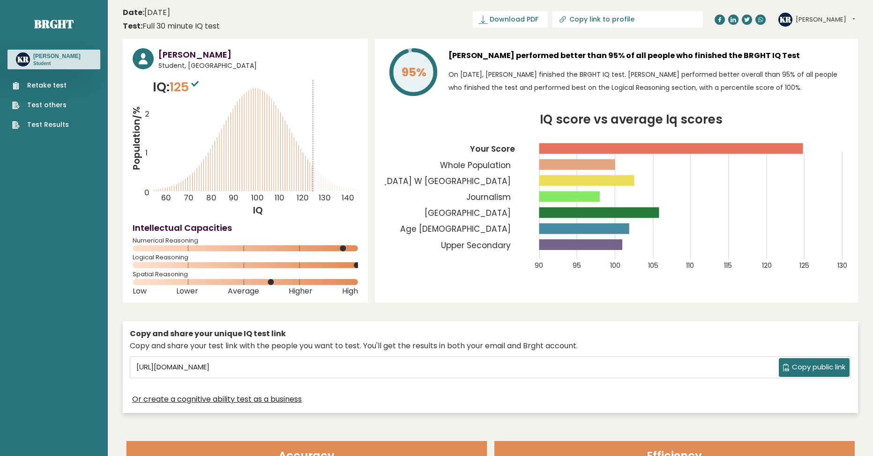
click at [199, 82] on icon at bounding box center [194, 84] width 7 height 6
click at [199, 84] on icon at bounding box center [194, 84] width 7 height 6
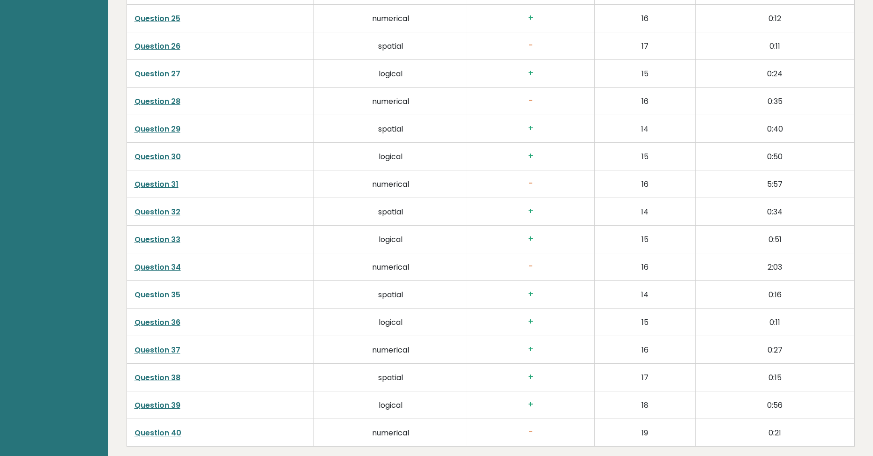
scroll to position [2383, 0]
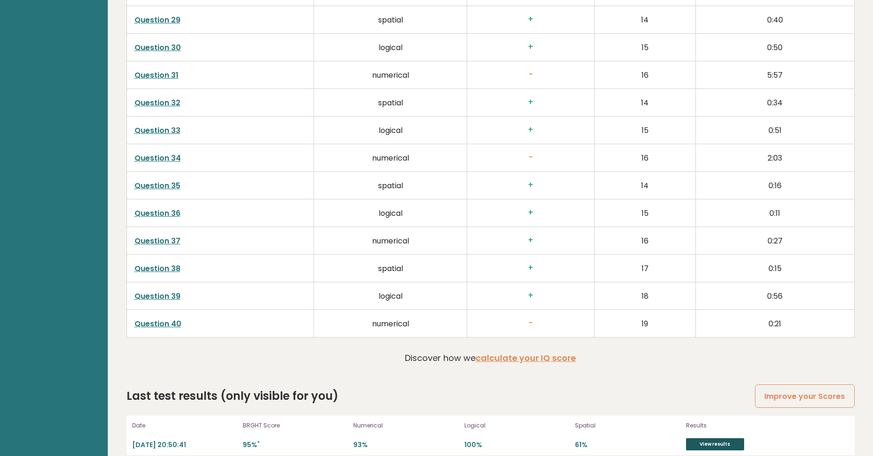
click at [701, 438] on link "View results" at bounding box center [715, 444] width 58 height 12
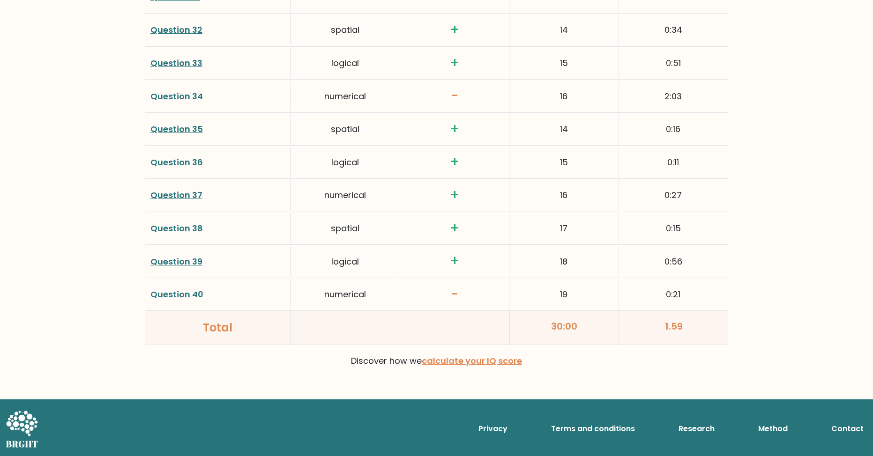
scroll to position [2369, 0]
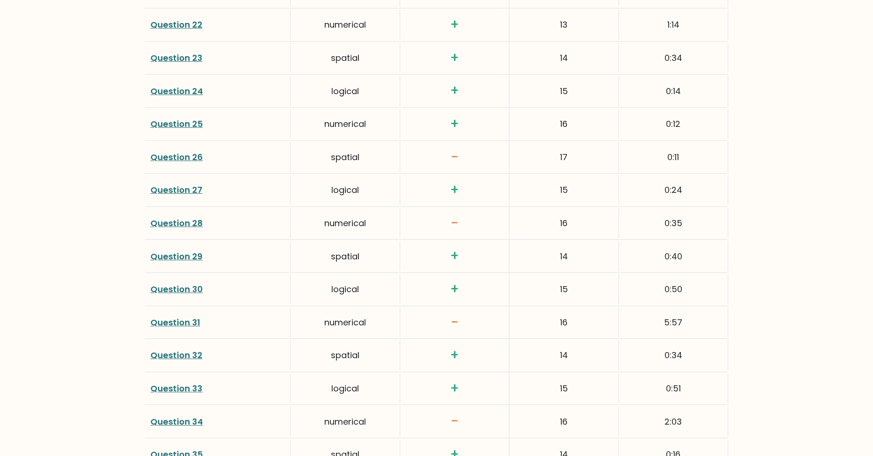
drag, startPoint x: 314, startPoint y: 400, endPoint x: 305, endPoint y: 364, distance: 37.1
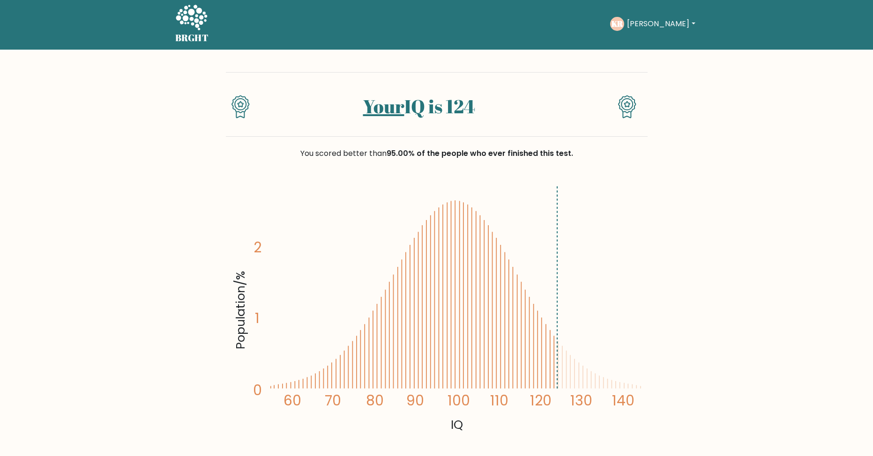
scroll to position [0, 0]
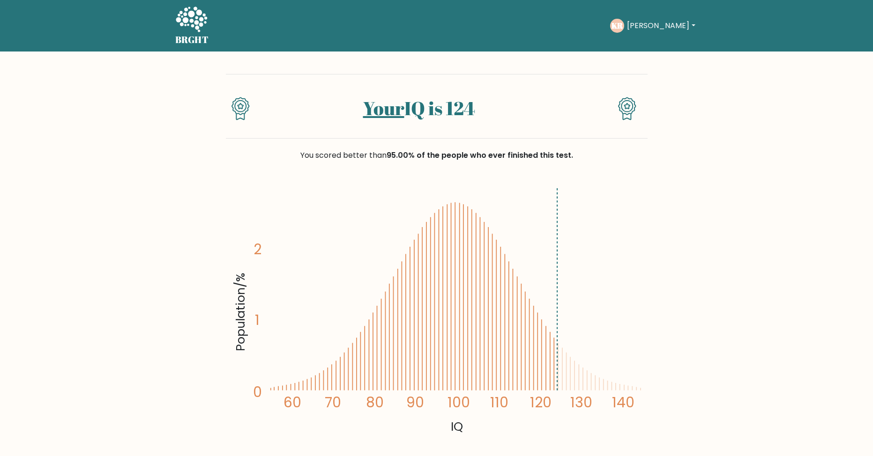
drag, startPoint x: 561, startPoint y: 361, endPoint x: 603, endPoint y: 382, distance: 46.7
click at [594, 377] on icon "Population/% IQ 0 1 2 60 70 80 90 100 110 120 130 140" at bounding box center [436, 310] width 410 height 253
